Goal: Task Accomplishment & Management: Manage account settings

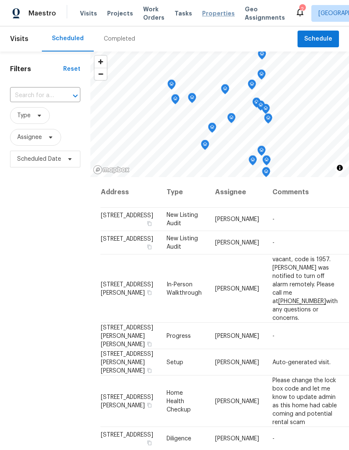
click at [209, 13] on span "Properties" at bounding box center [218, 13] width 33 height 8
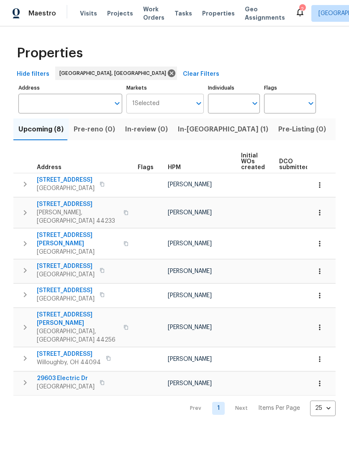
click at [168, 106] on input "Markets" at bounding box center [176, 104] width 32 height 20
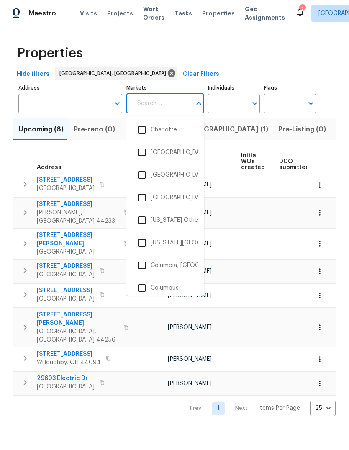
scroll to position [444, 0]
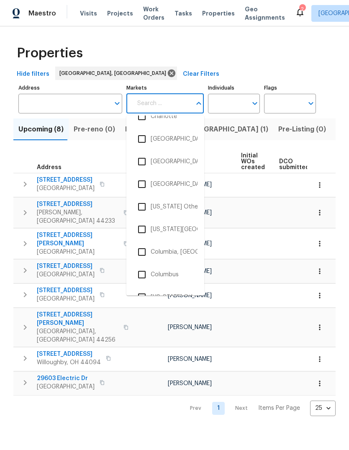
click at [144, 275] on input "checkbox" at bounding box center [142, 275] width 18 height 18
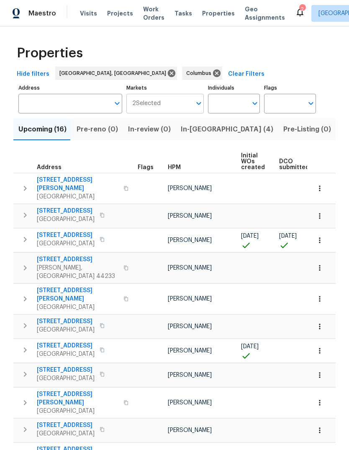
click at [174, 103] on input "Markets" at bounding box center [176, 104] width 31 height 20
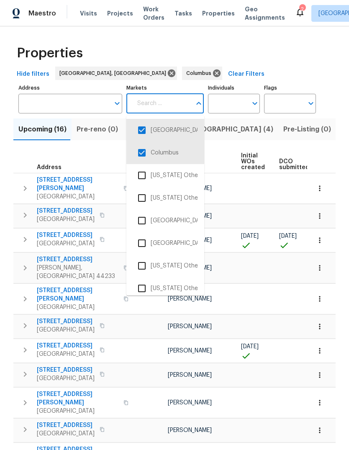
click at [142, 130] on input "checkbox" at bounding box center [142, 130] width 18 height 18
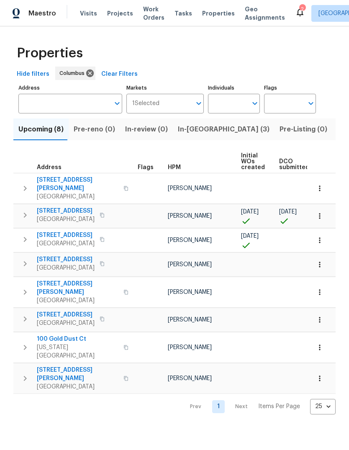
click at [338, 131] on span "Listed (19)" at bounding box center [355, 130] width 35 height 12
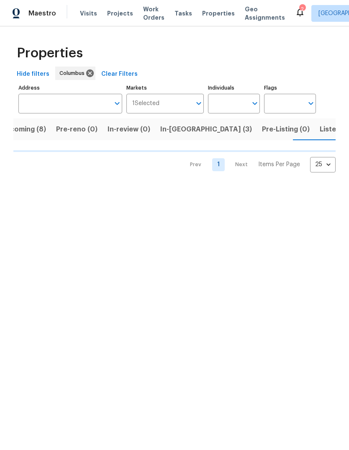
scroll to position [0, 18]
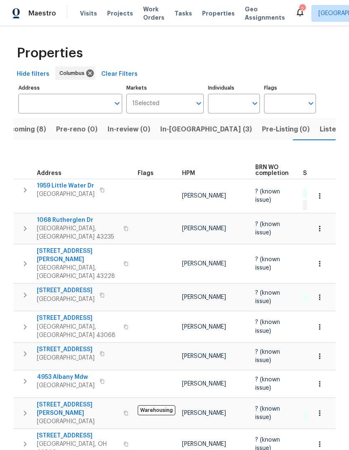
click at [320, 130] on span "Listed (19)" at bounding box center [337, 130] width 35 height 12
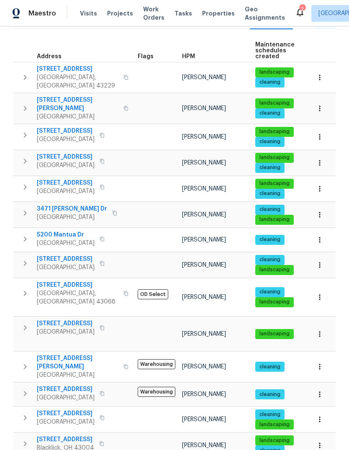
scroll to position [111, 0]
click at [49, 153] on span "[STREET_ADDRESS]" at bounding box center [66, 157] width 58 height 8
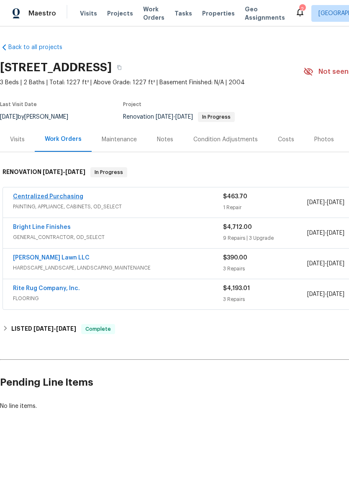
click at [65, 194] on link "Centralized Purchasing" at bounding box center [48, 197] width 70 height 6
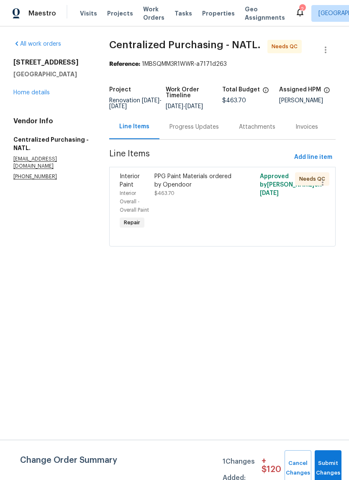
click at [221, 226] on div "PPG Paint Materials ordered by Opendoor $463.70" at bounding box center [196, 202] width 88 height 64
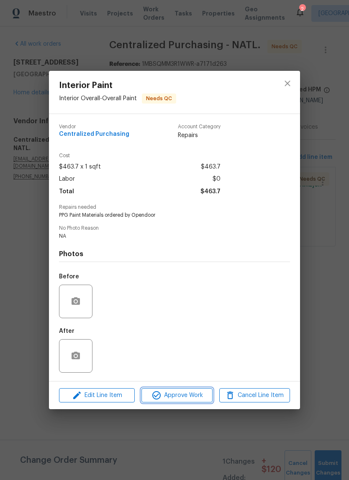
click at [183, 397] on span "Approve Work" at bounding box center [177, 395] width 66 height 10
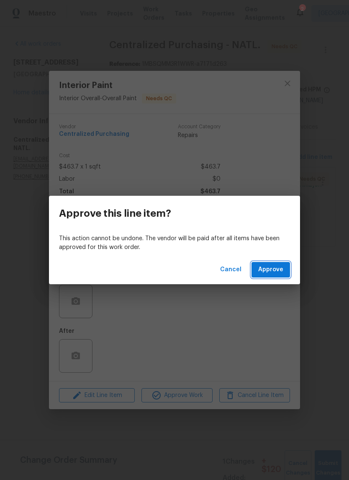
click at [273, 266] on span "Approve" at bounding box center [270, 269] width 25 height 10
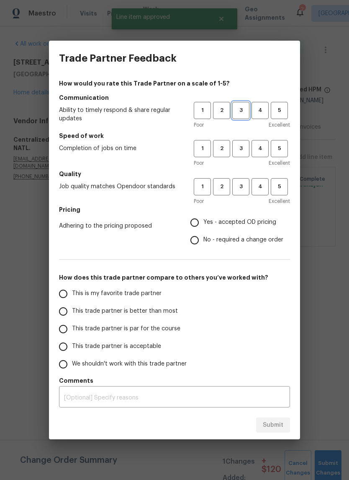
click at [245, 111] on span "3" at bounding box center [240, 111] width 15 height 10
click at [244, 152] on span "3" at bounding box center [240, 149] width 15 height 10
click at [247, 183] on span "3" at bounding box center [240, 187] width 15 height 10
click at [198, 225] on input "Yes - accepted OD pricing" at bounding box center [195, 223] width 18 height 18
radio input "true"
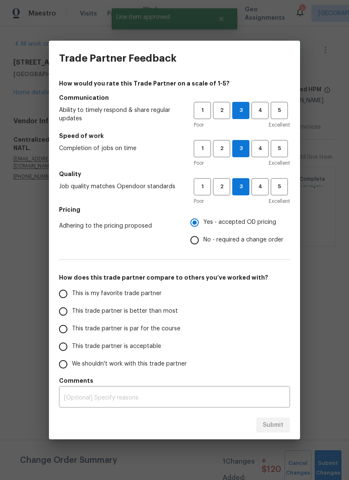
click at [112, 326] on span "This trade partner is par for the course" at bounding box center [126, 328] width 108 height 9
click at [72, 326] on input "This trade partner is par for the course" at bounding box center [63, 329] width 18 height 18
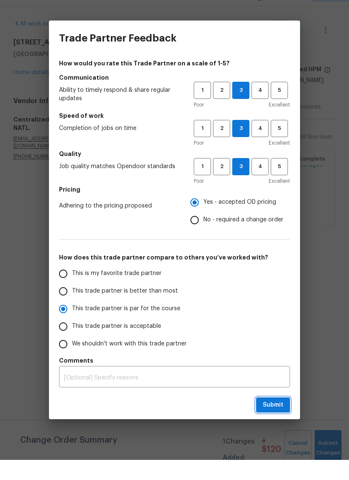
click at [274, 420] on span "Submit" at bounding box center [273, 425] width 21 height 10
radio input "true"
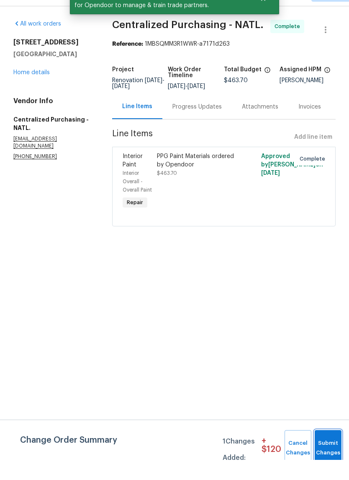
click at [332, 450] on button "Submit Changes" at bounding box center [328, 468] width 27 height 36
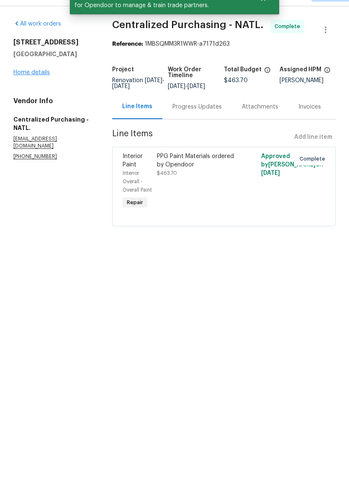
click at [35, 90] on link "Home details" at bounding box center [31, 93] width 36 height 6
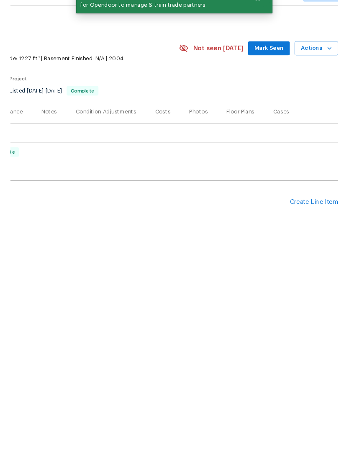
scroll to position [0, 124]
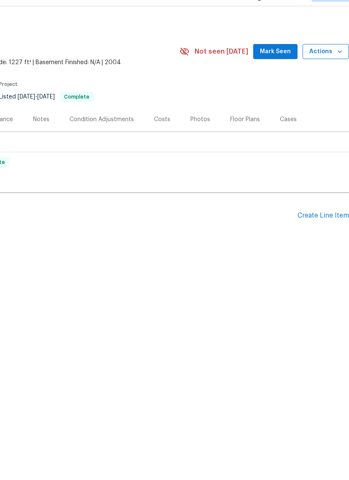
click at [338, 67] on icon "button" at bounding box center [340, 71] width 8 height 8
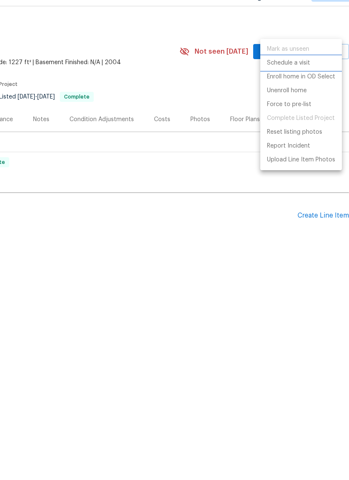
click at [300, 79] on p "Schedule a visit" at bounding box center [288, 83] width 43 height 9
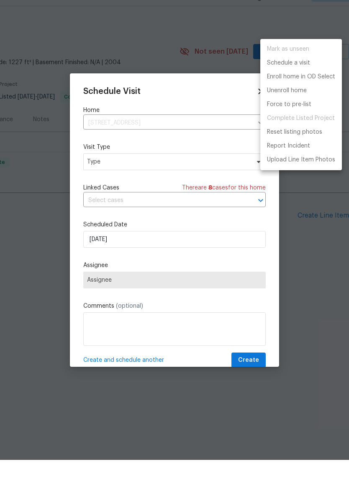
click at [100, 157] on div at bounding box center [174, 240] width 349 height 480
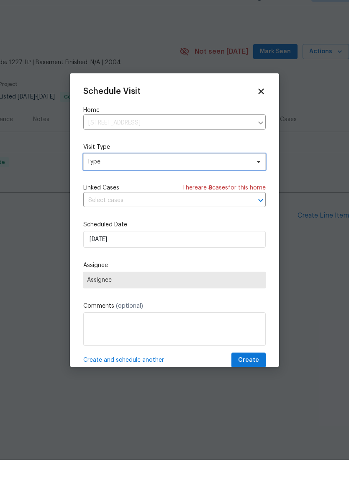
click at [98, 178] on span "Type" at bounding box center [168, 182] width 163 height 8
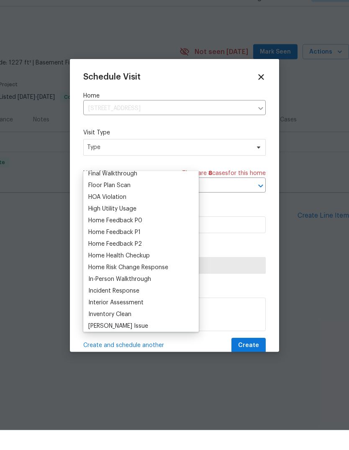
scroll to position [218, 0]
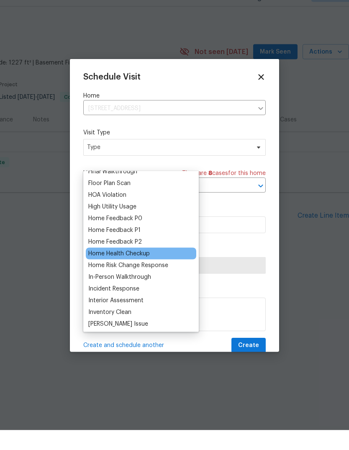
click at [96, 269] on div "Home Health Checkup" at bounding box center [119, 273] width 62 height 8
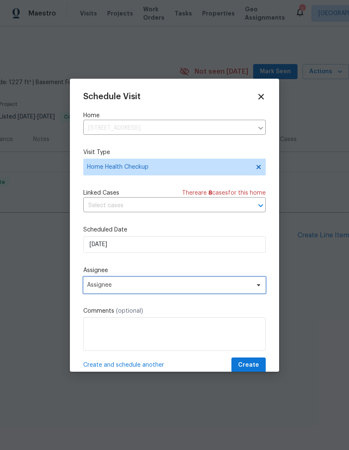
click at [99, 285] on span "Assignee" at bounding box center [169, 285] width 164 height 7
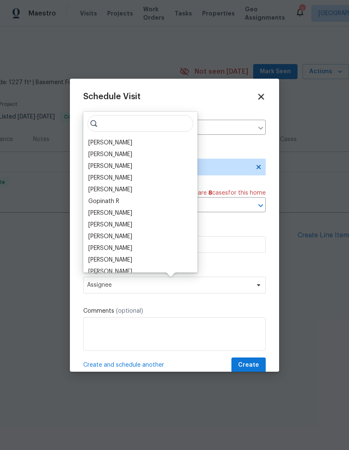
click at [262, 95] on icon at bounding box center [261, 97] width 6 height 6
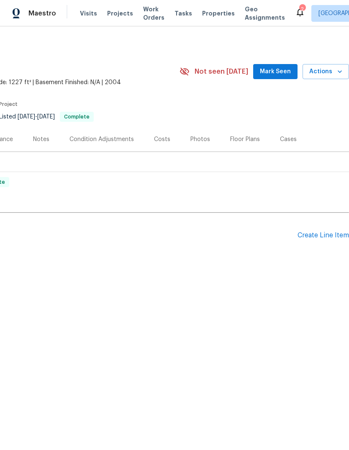
scroll to position [0, 120]
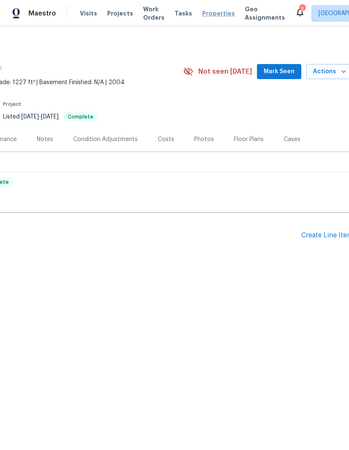
click at [211, 15] on span "Properties" at bounding box center [218, 13] width 33 height 8
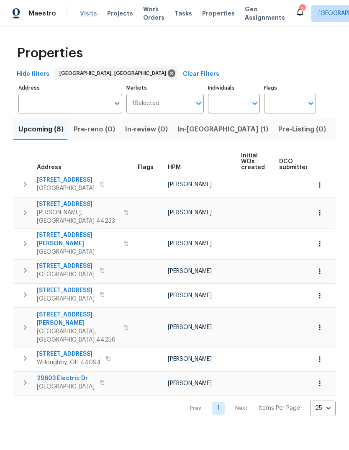
click at [86, 17] on span "Visits" at bounding box center [88, 13] width 17 height 8
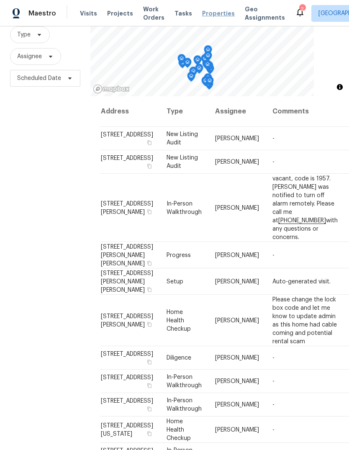
click at [217, 10] on span "Properties" at bounding box center [218, 13] width 33 height 8
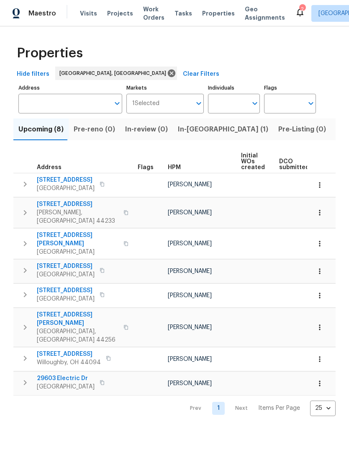
click at [336, 131] on span "Listed (20)" at bounding box center [354, 130] width 36 height 12
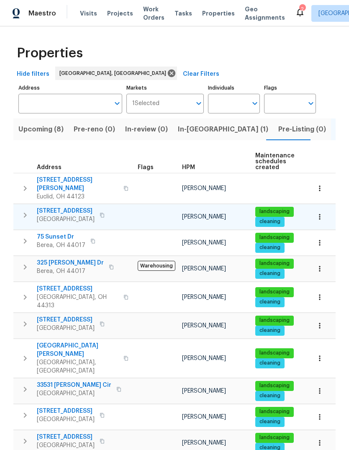
click at [52, 207] on span "[STREET_ADDRESS]" at bounding box center [66, 211] width 58 height 8
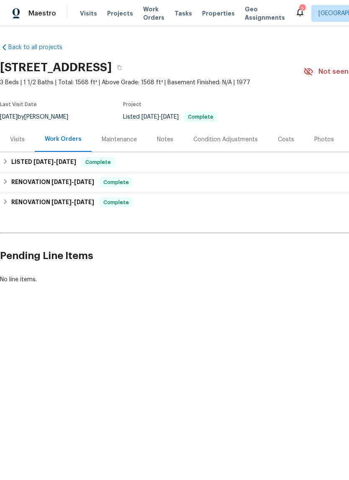
click at [175, 136] on div "Notes" at bounding box center [165, 139] width 36 height 25
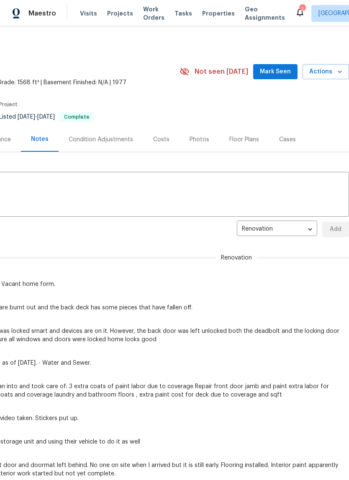
scroll to position [0, 124]
click at [325, 70] on span "Actions" at bounding box center [326, 72] width 33 height 10
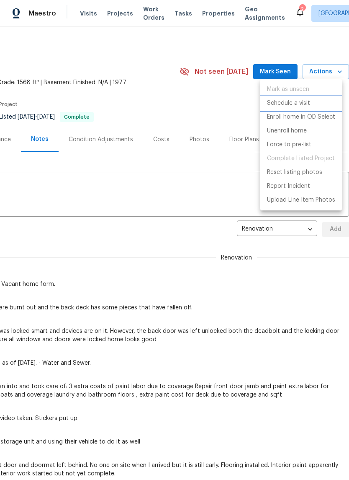
click at [304, 102] on p "Schedule a visit" at bounding box center [288, 103] width 43 height 9
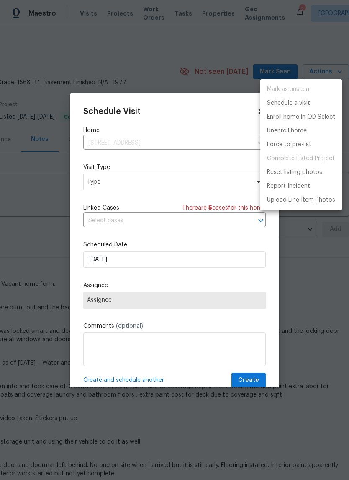
click at [314, 309] on div at bounding box center [174, 240] width 349 height 480
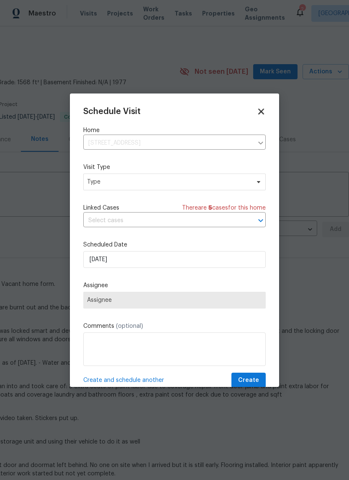
click at [260, 109] on icon at bounding box center [261, 111] width 6 height 6
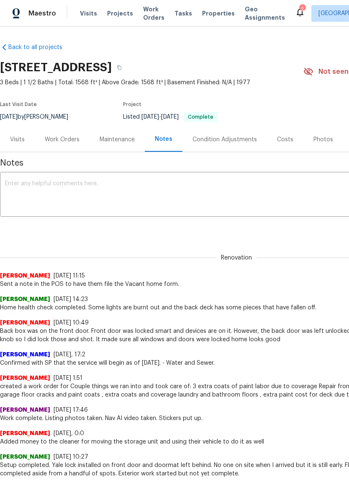
scroll to position [0, 0]
click at [212, 17] on span "Properties" at bounding box center [218, 13] width 33 height 8
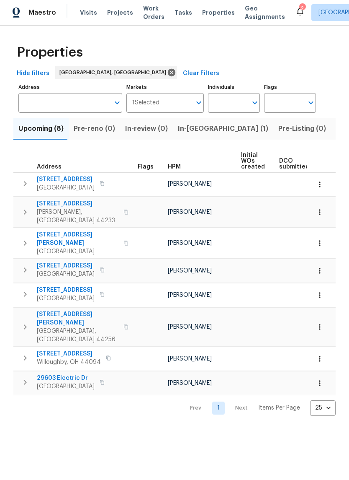
click at [191, 134] on span "In-[GEOGRAPHIC_DATA] (1)" at bounding box center [223, 130] width 90 height 12
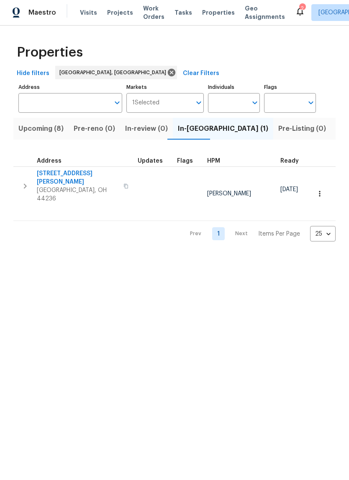
click at [336, 126] on span "Listed (20)" at bounding box center [354, 130] width 36 height 12
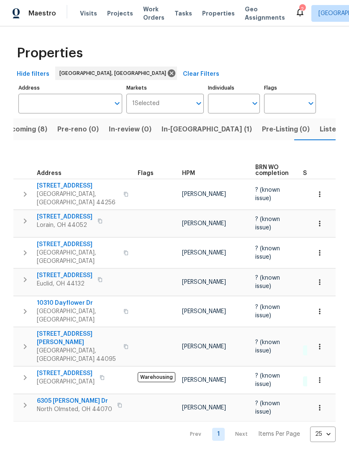
click at [320, 129] on span "Listed (20)" at bounding box center [338, 130] width 36 height 12
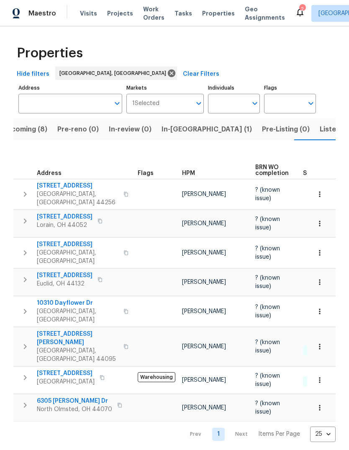
click at [64, 429] on div "Properties Hide filters Cleveland, OH Clear Filters Address Address Markets 1 S…" at bounding box center [174, 240] width 349 height 429
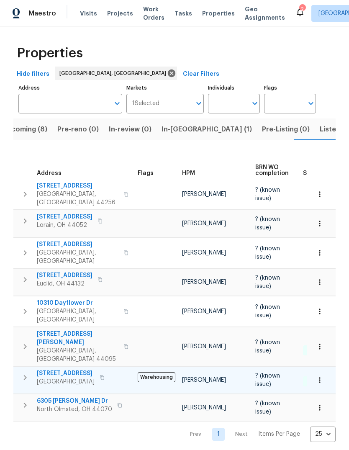
click at [59, 369] on span "13689 Pineview Ct" at bounding box center [66, 373] width 58 height 8
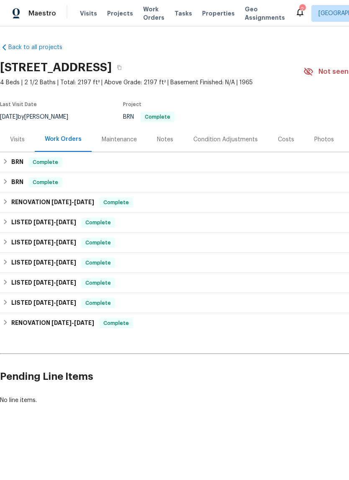
click at [22, 139] on div "Visits" at bounding box center [17, 139] width 15 height 8
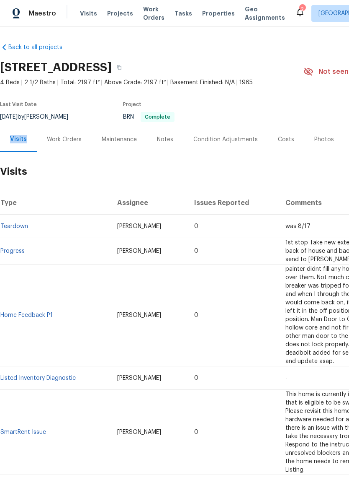
click at [119, 147] on div "Maintenance" at bounding box center [119, 139] width 55 height 25
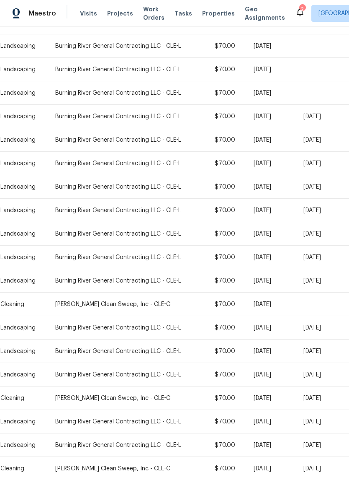
scroll to position [151, 0]
click at [81, 370] on div "Burning River General Contracting LLC - CLE-L" at bounding box center [128, 374] width 146 height 8
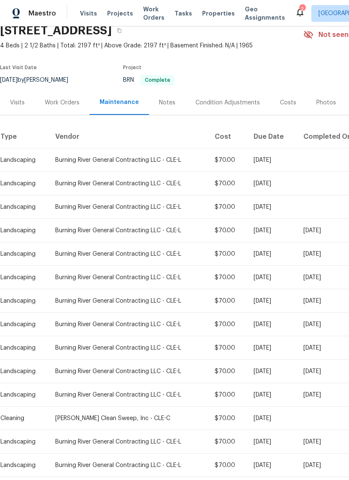
scroll to position [-7, 0]
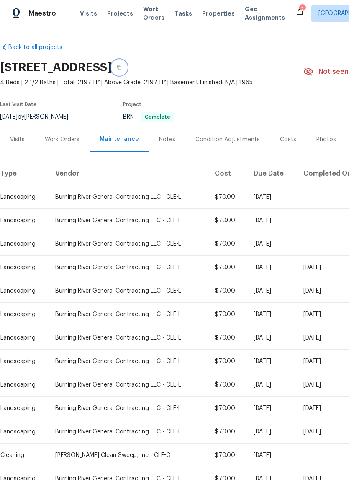
click at [121, 67] on icon "button" at bounding box center [119, 67] width 4 height 5
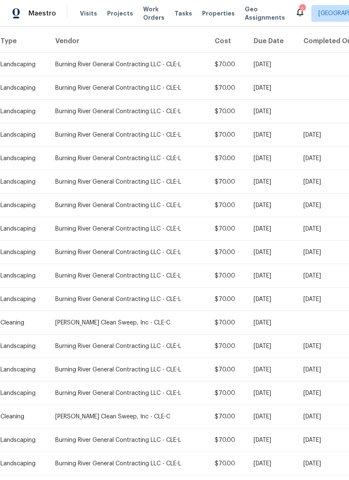
scroll to position [131, 0]
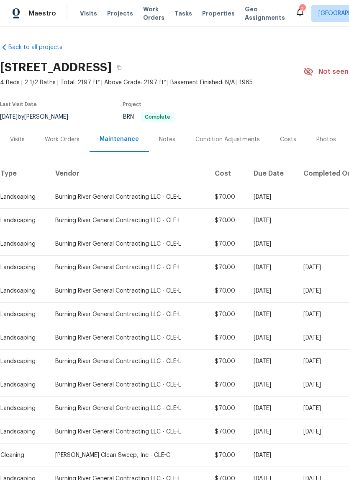
click at [64, 138] on div "Work Orders" at bounding box center [62, 139] width 35 height 8
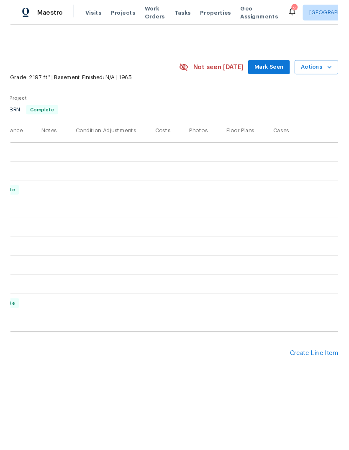
scroll to position [0, 124]
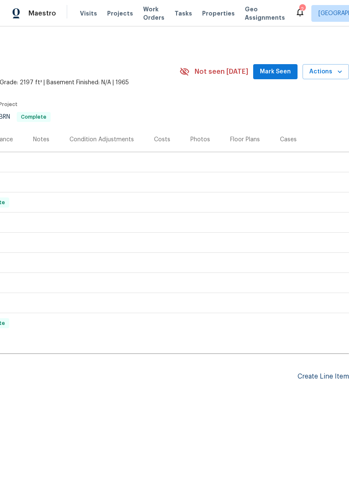
click at [316, 372] on div "Create Line Item" at bounding box center [324, 376] width 52 height 8
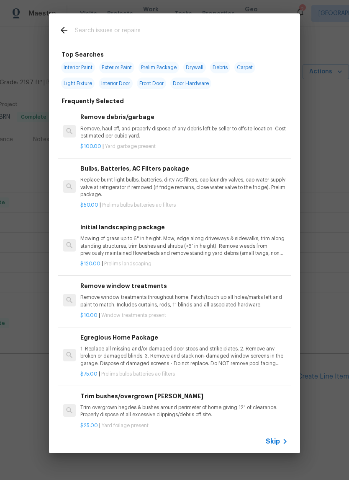
click at [167, 28] on input "text" at bounding box center [164, 31] width 178 height 13
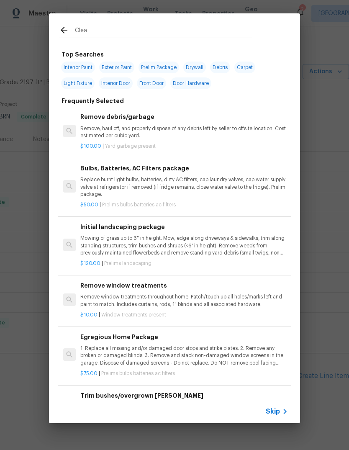
type input "Clean"
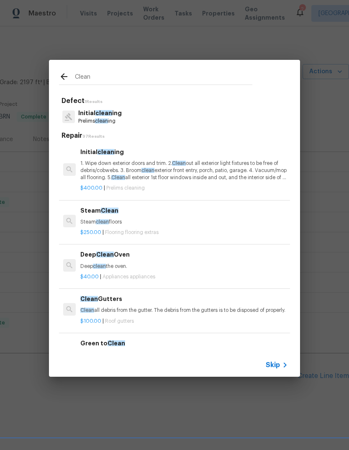
click at [97, 169] on p "1. Wipe down exterior doors and trim. 2. Clean out all exterior light fixtures …" at bounding box center [184, 170] width 208 height 21
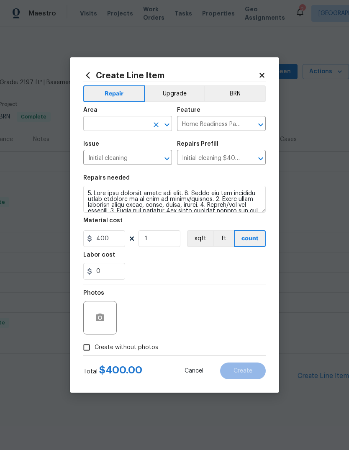
click at [103, 122] on input "text" at bounding box center [115, 124] width 65 height 13
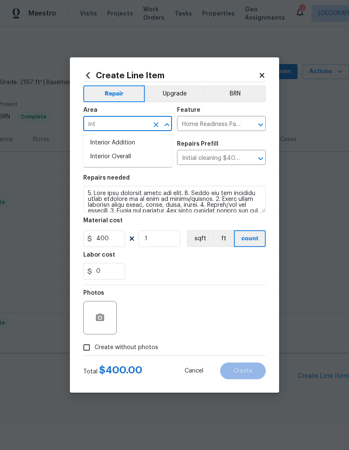
click at [104, 155] on li "Interior Overall" at bounding box center [127, 157] width 89 height 14
type input "Interior Overall"
click at [247, 90] on button "BRN" at bounding box center [235, 93] width 62 height 17
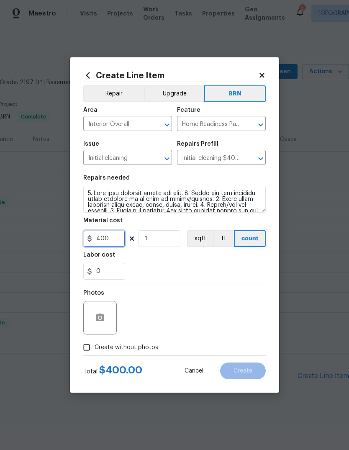
click at [99, 242] on input "400" at bounding box center [104, 238] width 42 height 17
type input "100"
click at [246, 265] on div "0" at bounding box center [174, 271] width 183 height 17
click at [84, 351] on input "Create without photos" at bounding box center [87, 348] width 16 height 16
checkbox input "true"
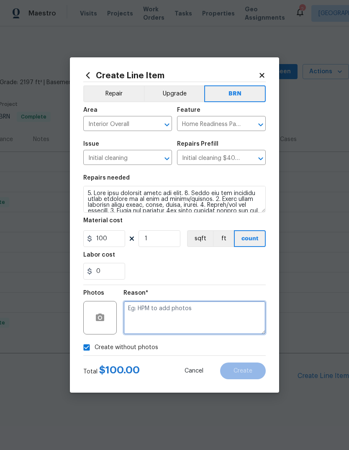
click at [212, 314] on textarea at bounding box center [195, 318] width 142 height 34
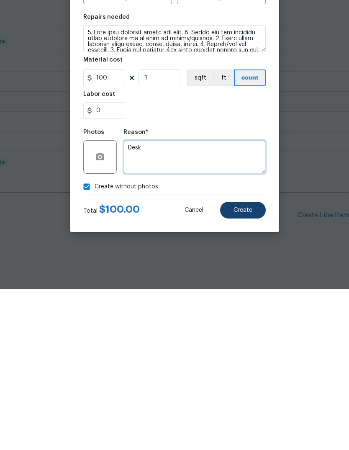
type textarea "Desk"
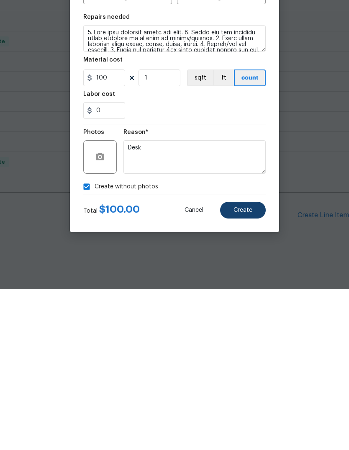
click at [258, 363] on button "Create" at bounding box center [243, 371] width 46 height 17
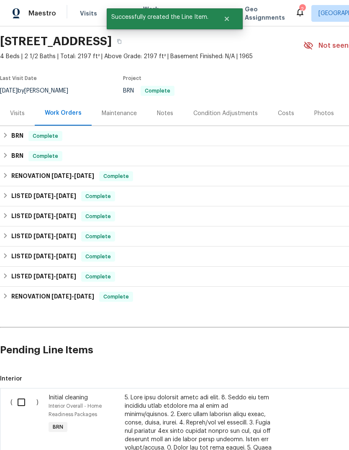
scroll to position [26, 0]
click at [24, 394] on input "checkbox" at bounding box center [25, 403] width 24 height 18
checkbox input "true"
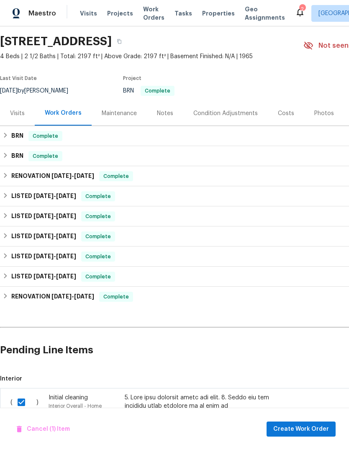
click at [96, 101] on div "Maintenance" at bounding box center [119, 113] width 55 height 25
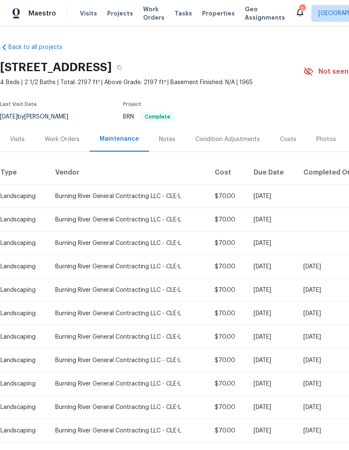
click at [63, 135] on div "Work Orders" at bounding box center [62, 139] width 35 height 8
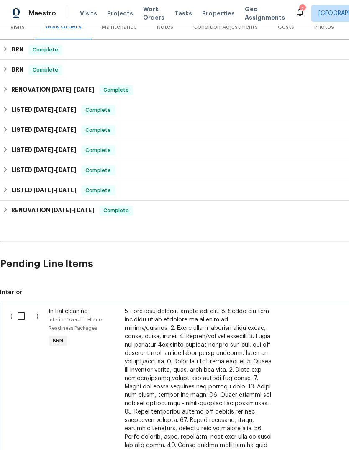
scroll to position [112, 0]
click at [25, 307] on input "checkbox" at bounding box center [25, 316] width 24 height 18
checkbox input "true"
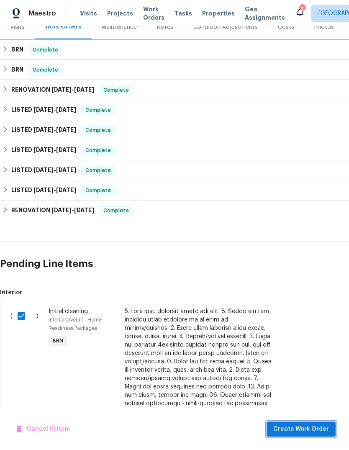
click at [310, 432] on span "Create Work Order" at bounding box center [302, 429] width 56 height 10
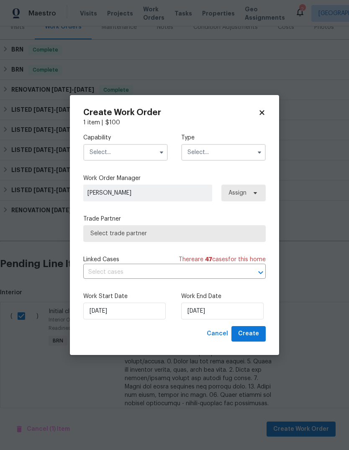
click at [155, 156] on input "text" at bounding box center [125, 152] width 85 height 17
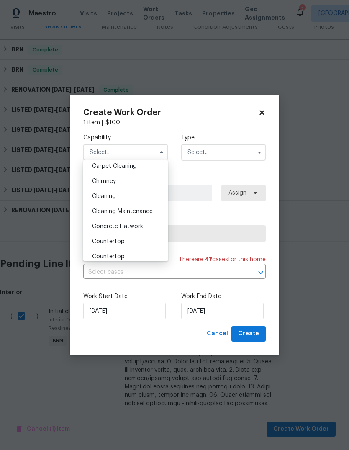
scroll to position [96, 0]
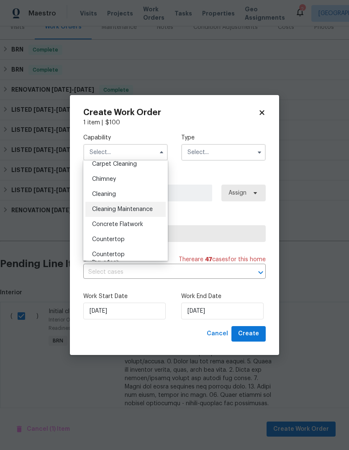
click at [143, 208] on span "Cleaning Maintenance" at bounding box center [122, 210] width 61 height 6
type input "Cleaning Maintenance"
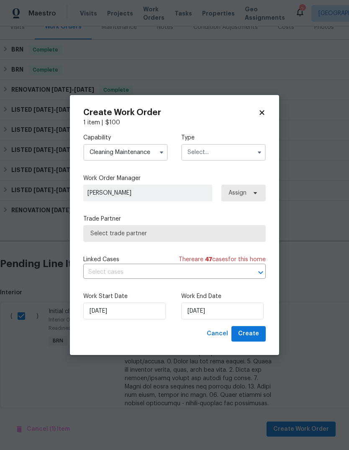
click at [222, 150] on input "text" at bounding box center [223, 152] width 85 height 17
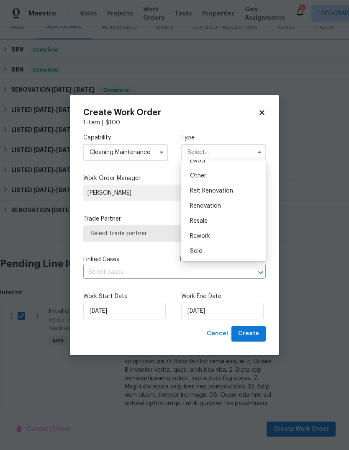
scroll to position [100, 0]
click at [203, 218] on span "Resale" at bounding box center [199, 221] width 18 height 6
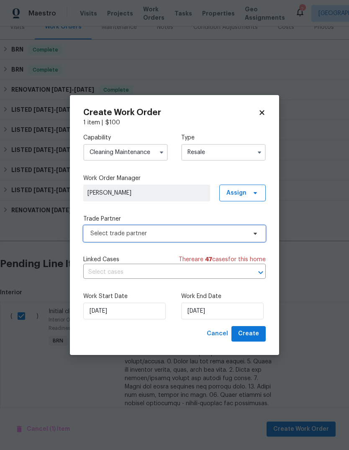
click at [222, 230] on span "Select trade partner" at bounding box center [168, 234] width 156 height 8
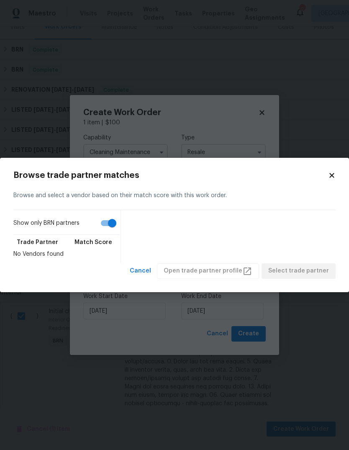
click at [332, 172] on icon at bounding box center [332, 176] width 8 height 8
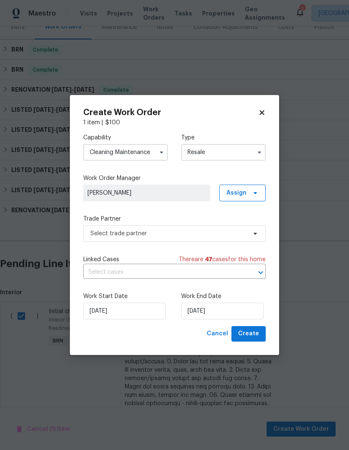
click at [248, 150] on input "Resale" at bounding box center [223, 152] width 85 height 17
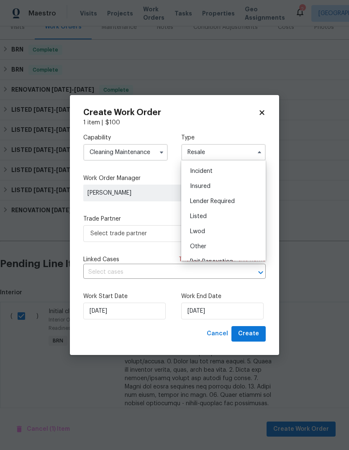
scroll to position [32, 0]
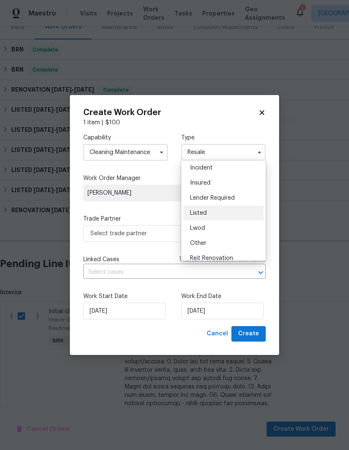
click at [237, 211] on div "Listed" at bounding box center [223, 213] width 80 height 15
type input "Listed"
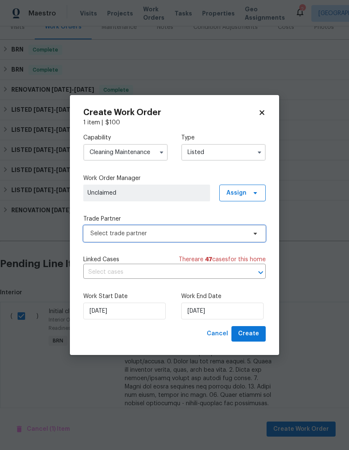
click at [235, 227] on span "Select trade partner" at bounding box center [174, 233] width 183 height 17
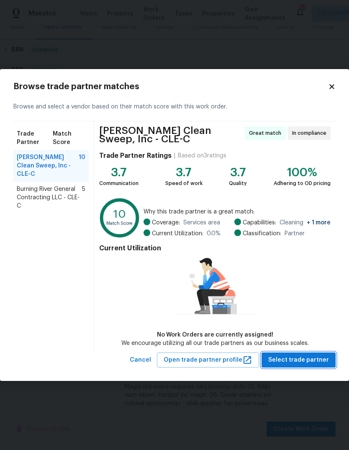
click at [310, 353] on button "Select trade partner" at bounding box center [299, 360] width 74 height 15
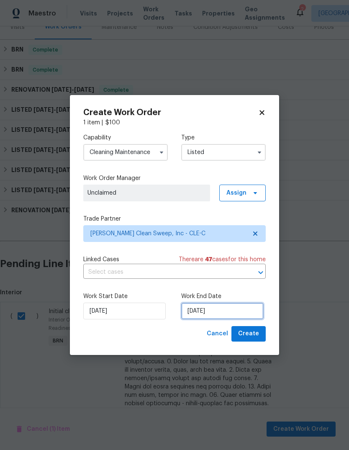
click at [247, 309] on input "[DATE]" at bounding box center [222, 311] width 83 height 17
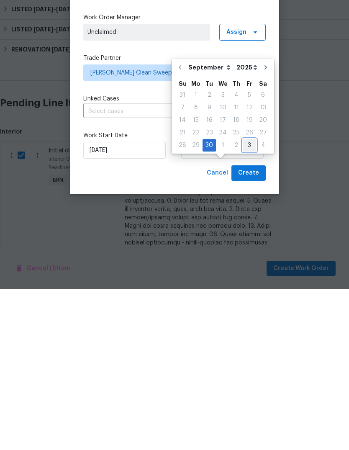
click at [248, 300] on div "3" at bounding box center [249, 306] width 13 height 12
type input "10/3/2025"
select select "9"
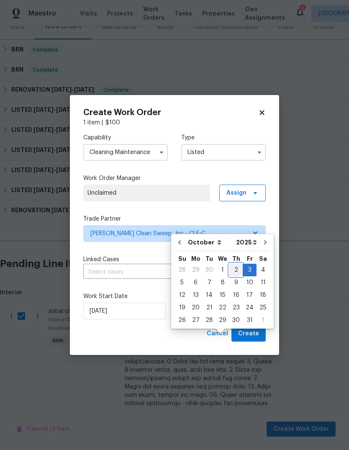
click at [234, 264] on div "2" at bounding box center [236, 270] width 13 height 12
type input "[DATE]"
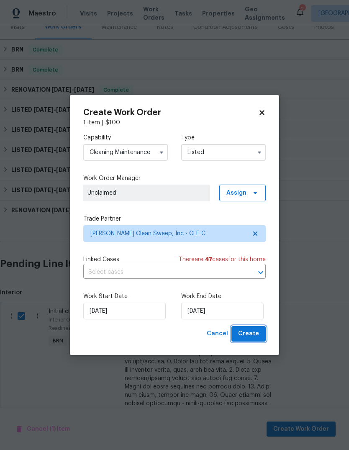
click at [259, 336] on span "Create" at bounding box center [248, 334] width 21 height 10
checkbox input "false"
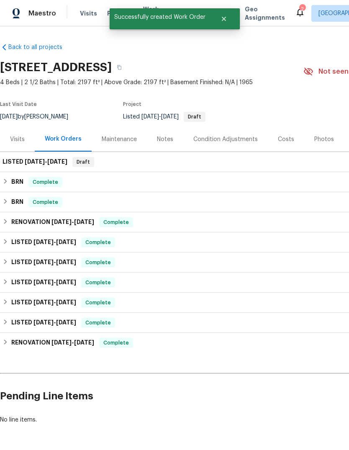
scroll to position [0, 0]
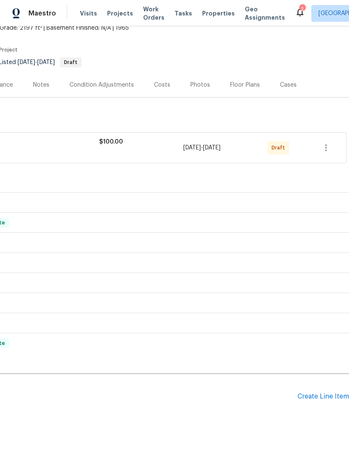
scroll to position [54, 124]
click at [323, 145] on icon "button" at bounding box center [326, 148] width 10 height 10
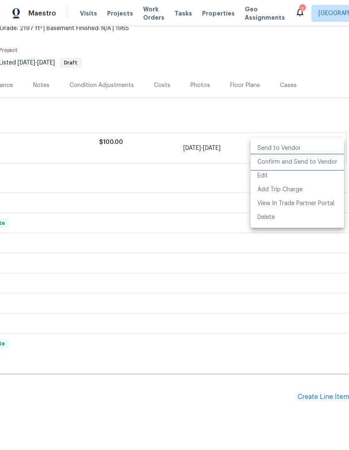
click at [306, 160] on li "Confirm and Send to Vendor" at bounding box center [297, 162] width 93 height 14
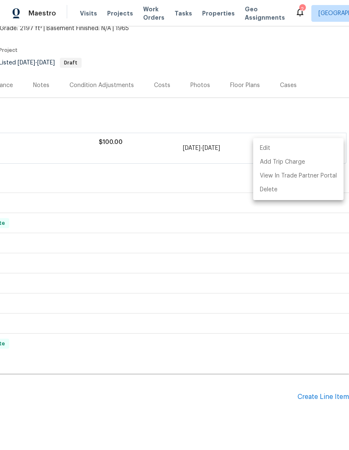
click at [92, 397] on div at bounding box center [174, 225] width 349 height 450
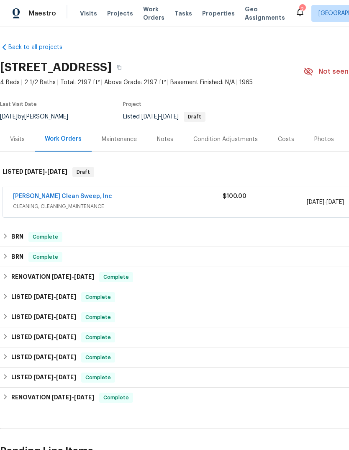
scroll to position [0, 0]
click at [214, 15] on span "Properties" at bounding box center [218, 13] width 33 height 8
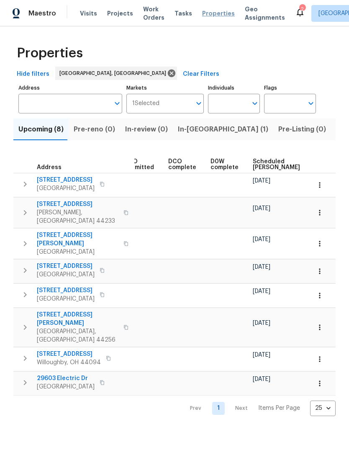
scroll to position [0, 165]
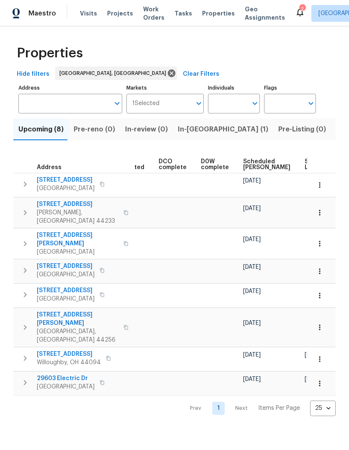
click at [336, 129] on span "Listed (20)" at bounding box center [354, 130] width 36 height 12
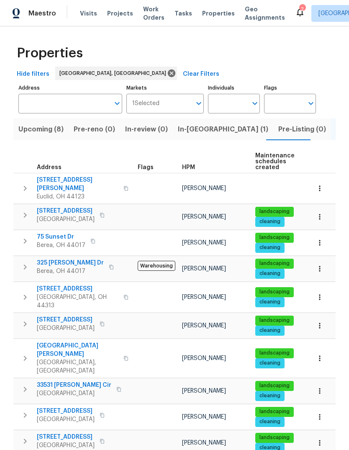
click at [279, 132] on span "Pre-Listing (0)" at bounding box center [303, 130] width 48 height 12
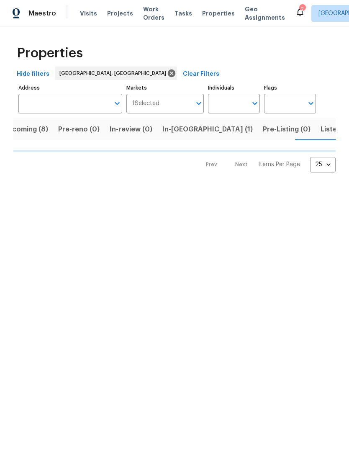
scroll to position [0, 16]
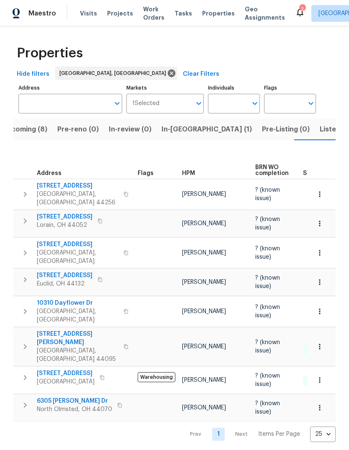
click at [320, 132] on span "Listed (20)" at bounding box center [338, 130] width 36 height 12
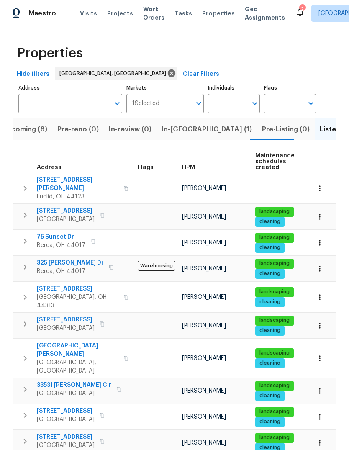
click at [31, 128] on span "Upcoming (8)" at bounding box center [24, 130] width 45 height 12
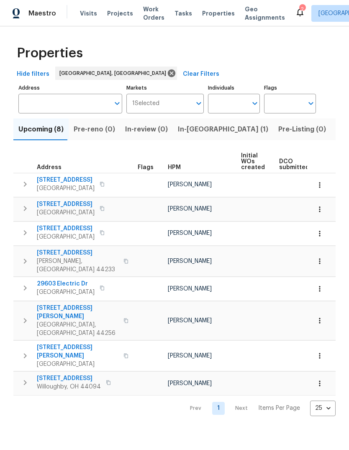
click at [331, 124] on button "Listed (20)" at bounding box center [354, 130] width 46 height 22
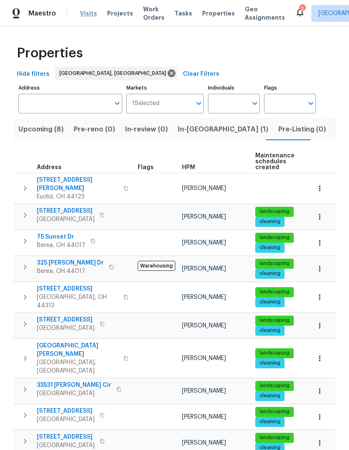
click at [85, 10] on span "Visits" at bounding box center [88, 13] width 17 height 8
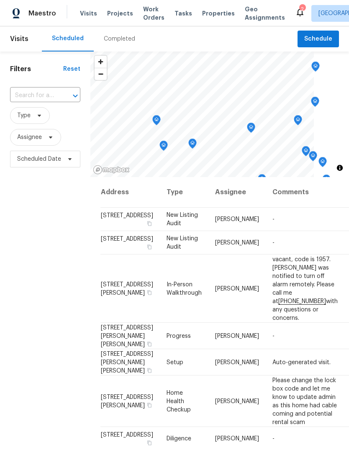
click at [165, 143] on icon "Map marker" at bounding box center [164, 146] width 8 height 10
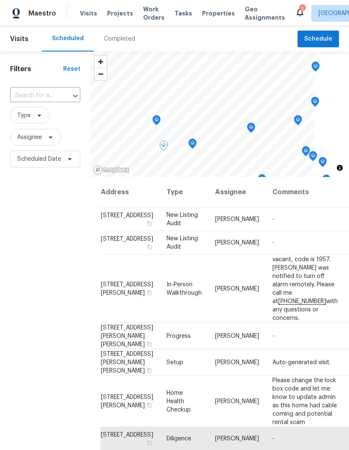
click at [159, 120] on icon "Map marker" at bounding box center [157, 121] width 8 height 10
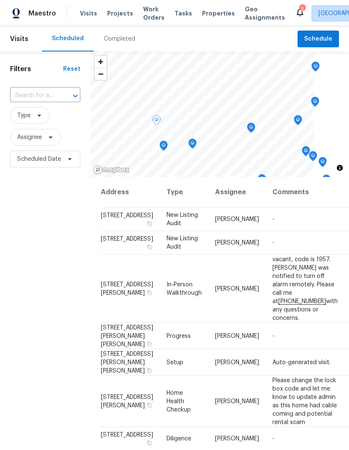
click at [165, 148] on icon "Map marker" at bounding box center [164, 146] width 8 height 10
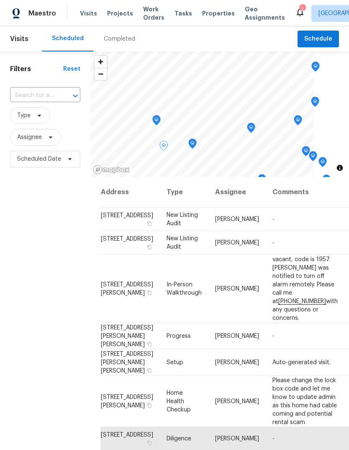
click at [160, 119] on icon "Map marker" at bounding box center [157, 121] width 8 height 10
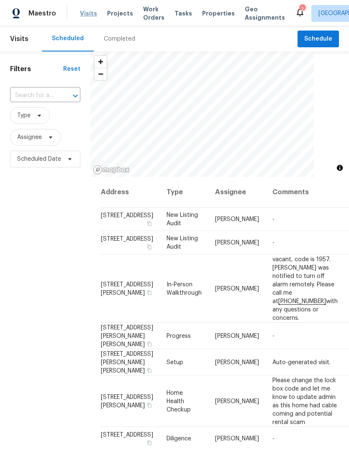
click at [80, 10] on span "Visits" at bounding box center [88, 13] width 17 height 8
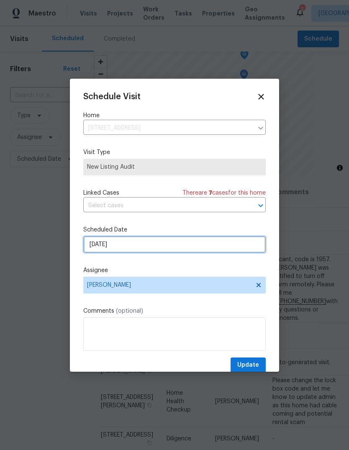
click at [172, 247] on input "[DATE]" at bounding box center [174, 244] width 183 height 17
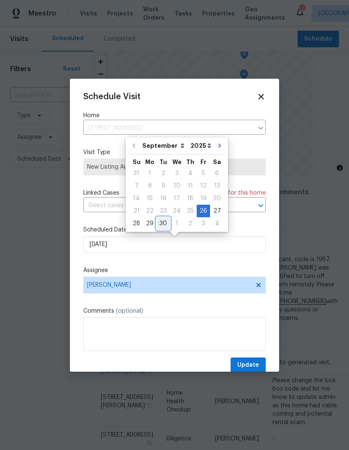
click at [163, 225] on div "30" at bounding box center [163, 224] width 13 height 12
type input "[DATE]"
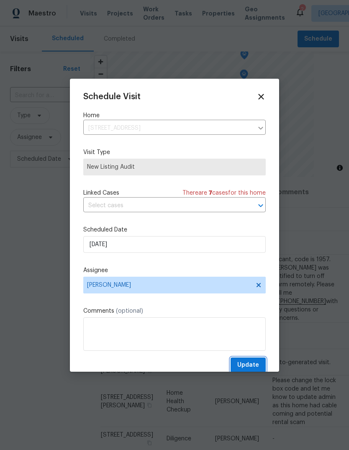
click at [257, 367] on span "Update" at bounding box center [249, 365] width 22 height 10
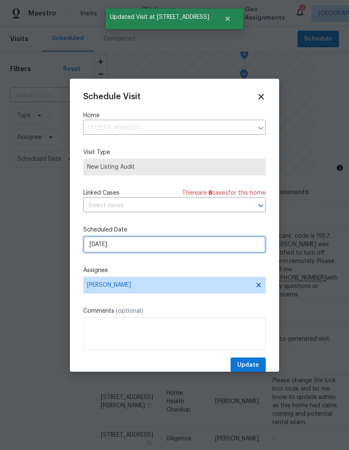
click at [183, 247] on input "9/26/2025" at bounding box center [174, 244] width 183 height 17
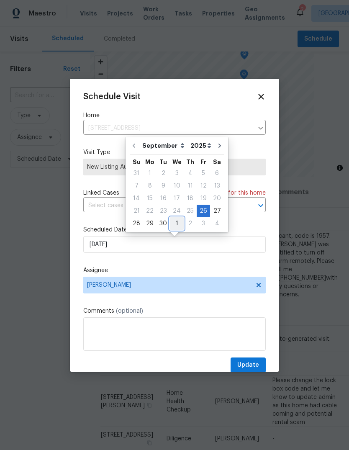
click at [170, 228] on div "1" at bounding box center [177, 224] width 14 height 12
type input "10/1/2025"
select select "9"
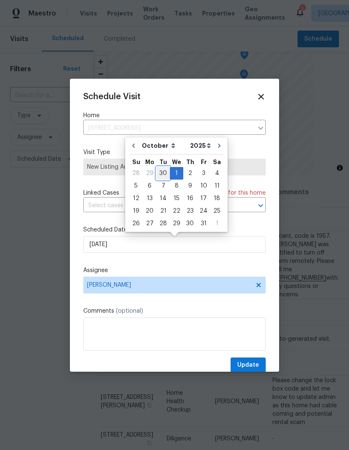
click at [160, 171] on div "30" at bounding box center [163, 174] width 13 height 12
type input "[DATE]"
select select "8"
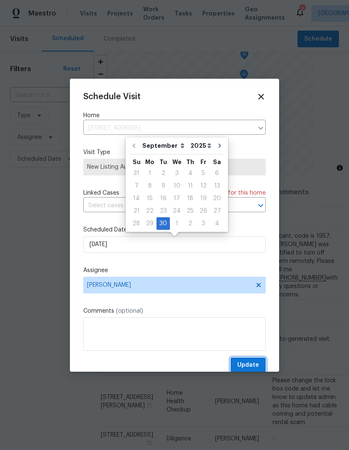
click at [258, 362] on span "Update" at bounding box center [249, 365] width 22 height 10
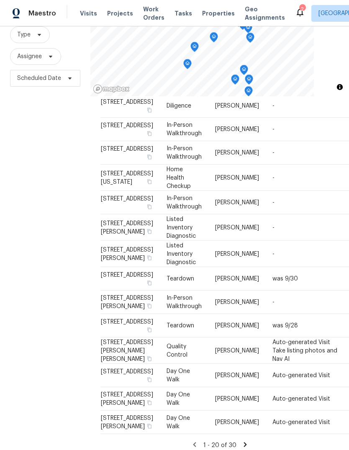
scroll to position [321, 0]
click at [62, 316] on div "Filters Reset ​ Type Assignee Scheduled Date" at bounding box center [45, 214] width 90 height 486
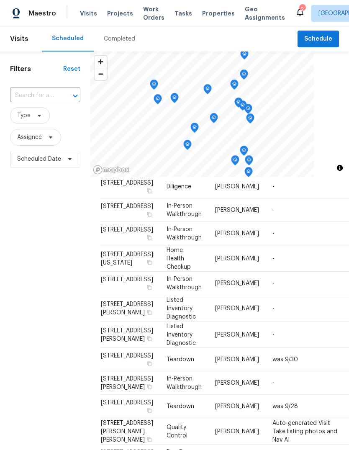
scroll to position [0, 0]
click at [210, 9] on span "Properties" at bounding box center [218, 13] width 33 height 8
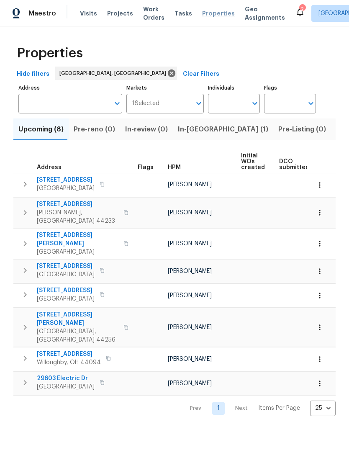
click at [209, 13] on span "Properties" at bounding box center [218, 13] width 33 height 8
click at [336, 131] on span "Listed (20)" at bounding box center [354, 130] width 36 height 12
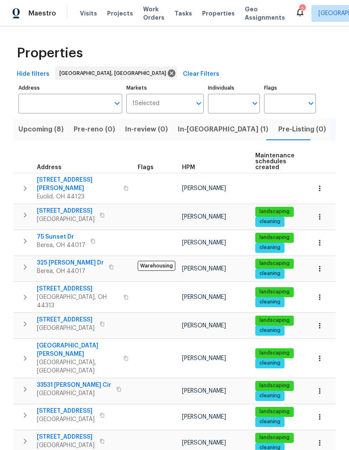
click at [30, 129] on span "Upcoming (8)" at bounding box center [40, 130] width 45 height 12
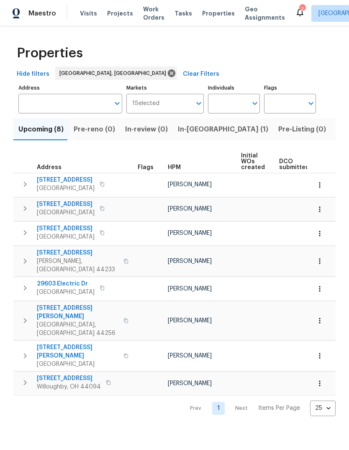
click at [336, 130] on span "Listed (20)" at bounding box center [354, 130] width 36 height 12
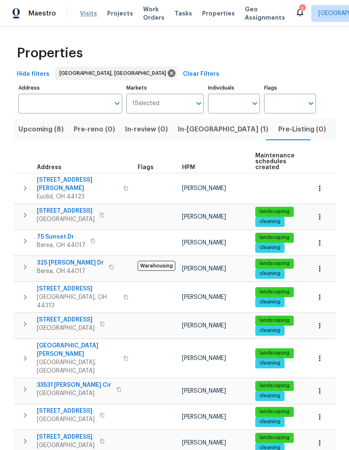
click at [82, 13] on span "Visits" at bounding box center [88, 13] width 17 height 8
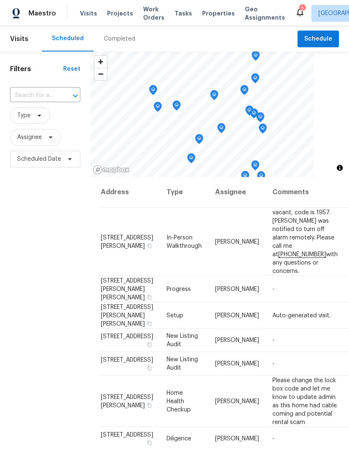
click at [224, 130] on icon "Map marker" at bounding box center [222, 129] width 8 height 10
click at [220, 131] on icon "Map marker" at bounding box center [222, 129] width 8 height 10
click at [223, 128] on icon "Map marker" at bounding box center [222, 129] width 8 height 10
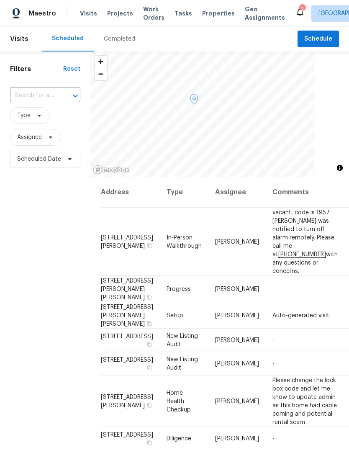
click at [195, 98] on icon "Map marker" at bounding box center [195, 100] width 8 height 10
click at [196, 101] on icon "Map marker" at bounding box center [195, 100] width 8 height 10
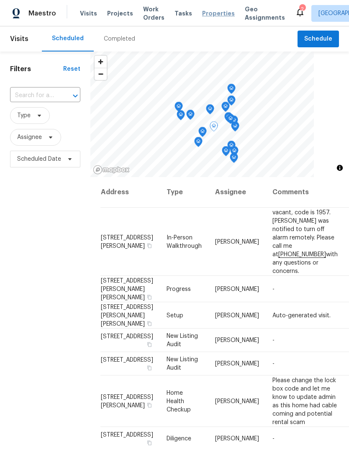
click at [210, 11] on span "Properties" at bounding box center [218, 13] width 33 height 8
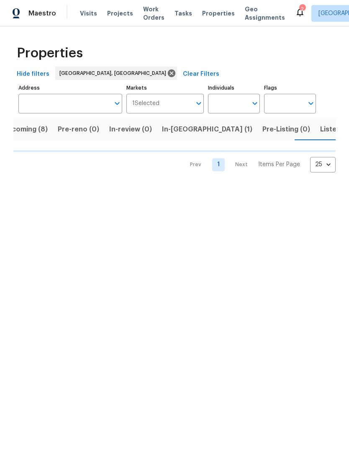
scroll to position [0, 16]
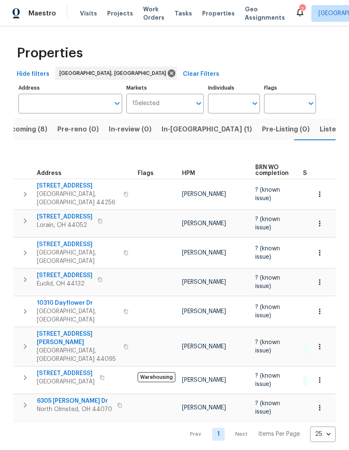
click at [59, 422] on div "Prev 1 Next Items Per Page 25 25 ​" at bounding box center [174, 432] width 323 height 21
click at [64, 422] on div "Prev 1 Next Items Per Page 25 25 ​" at bounding box center [174, 432] width 323 height 21
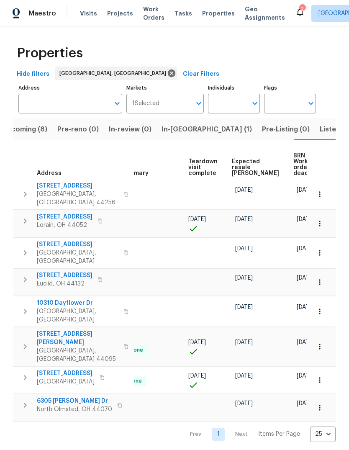
scroll to position [0, 181]
click at [320, 128] on span "Listed (20)" at bounding box center [338, 130] width 36 height 12
